Goal: Browse casually

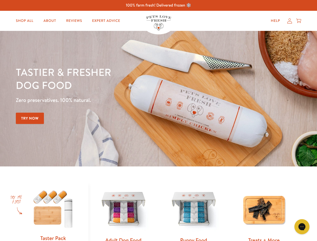
click at [158, 120] on div "Tastier & fresher dog food Zero preservatives. 100% natural. Try Now" at bounding box center [111, 98] width 190 height 66
click at [302, 227] on icon "Gorgias live chat" at bounding box center [301, 226] width 5 height 5
